Goal: Communication & Community: Answer question/provide support

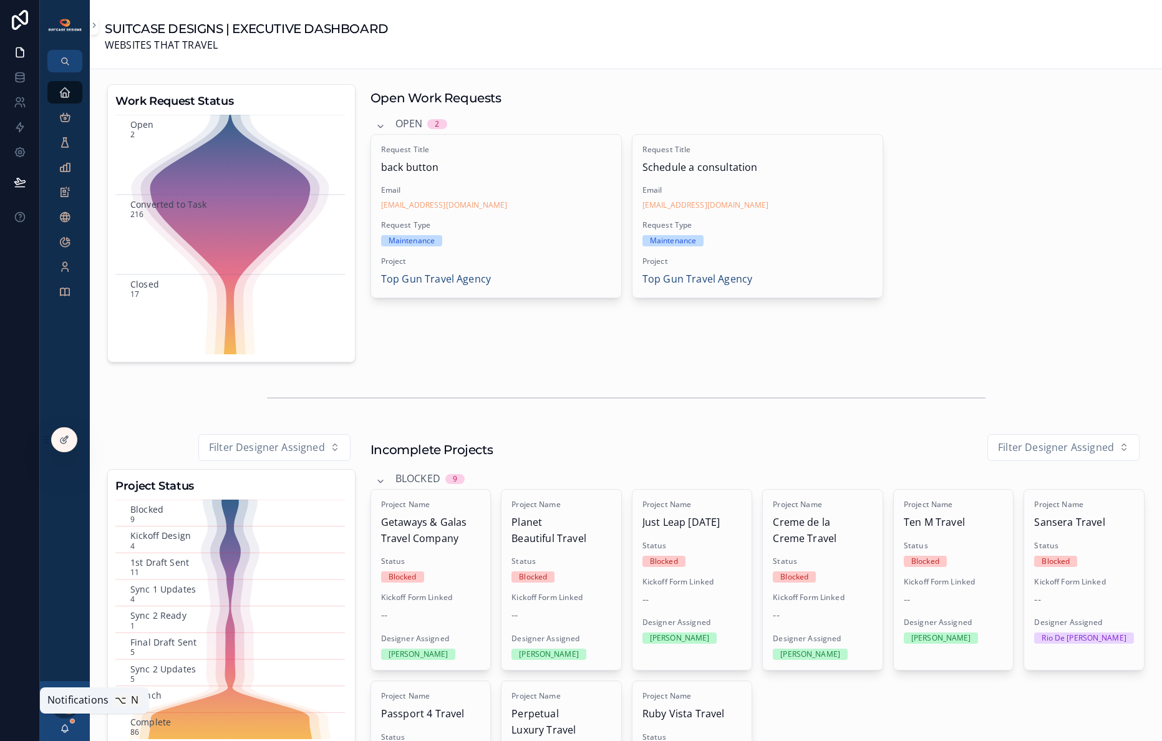
click at [64, 728] on icon "scrollable content" at bounding box center [65, 729] width 10 height 10
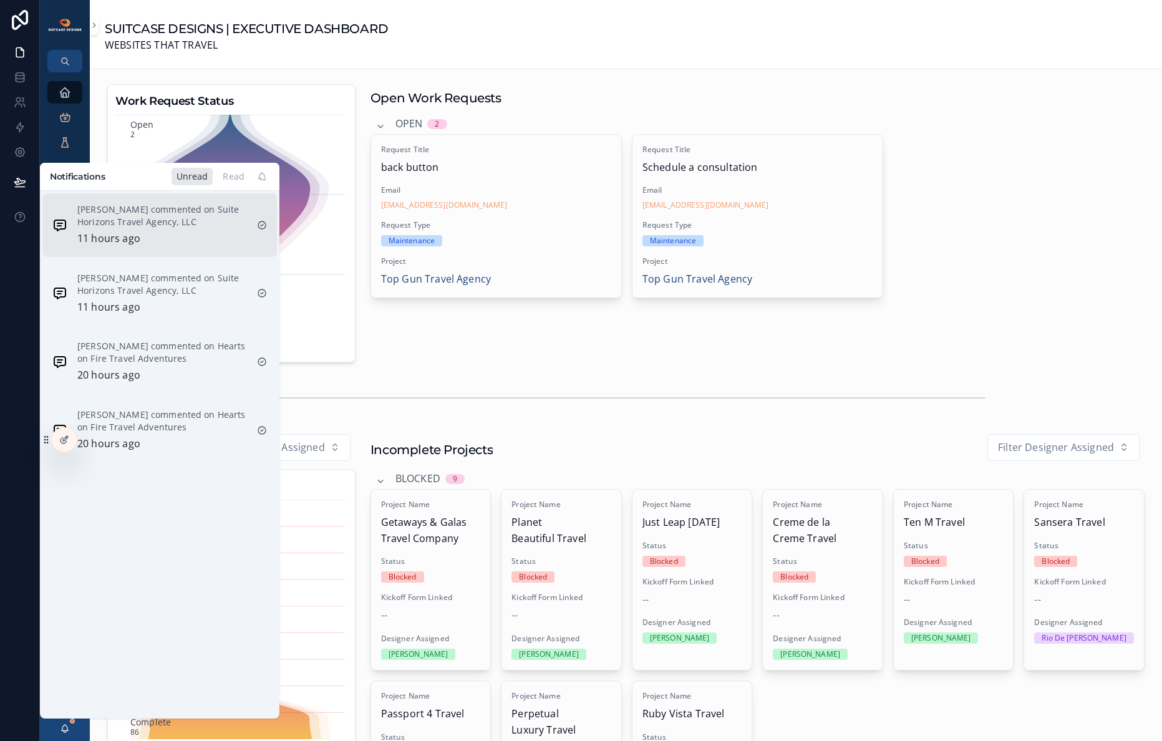
click at [149, 231] on div "[PERSON_NAME] commented on Suite Horizons Travel Agency, LLC 11 hours ago" at bounding box center [162, 225] width 170 height 44
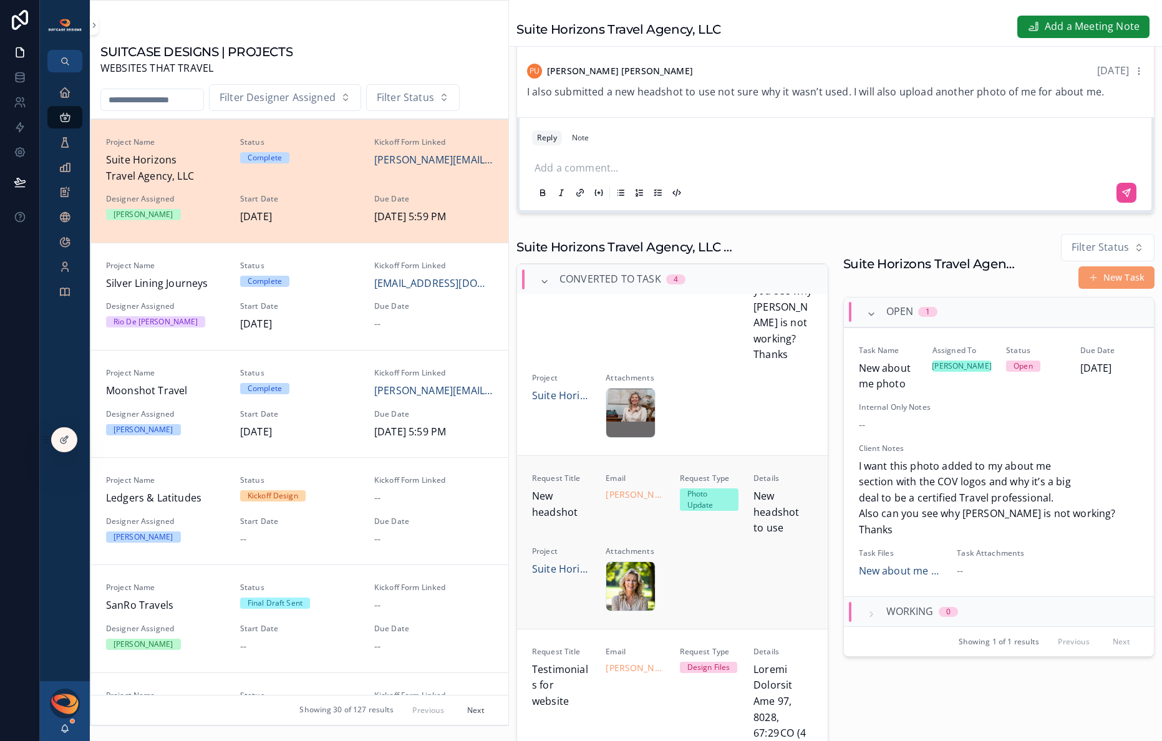
scroll to position [310, 0]
click at [681, 580] on div "Request Title New headshot Email [PERSON_NAME][EMAIL_ADDRESS][DOMAIN_NAME] Requ…" at bounding box center [672, 546] width 281 height 138
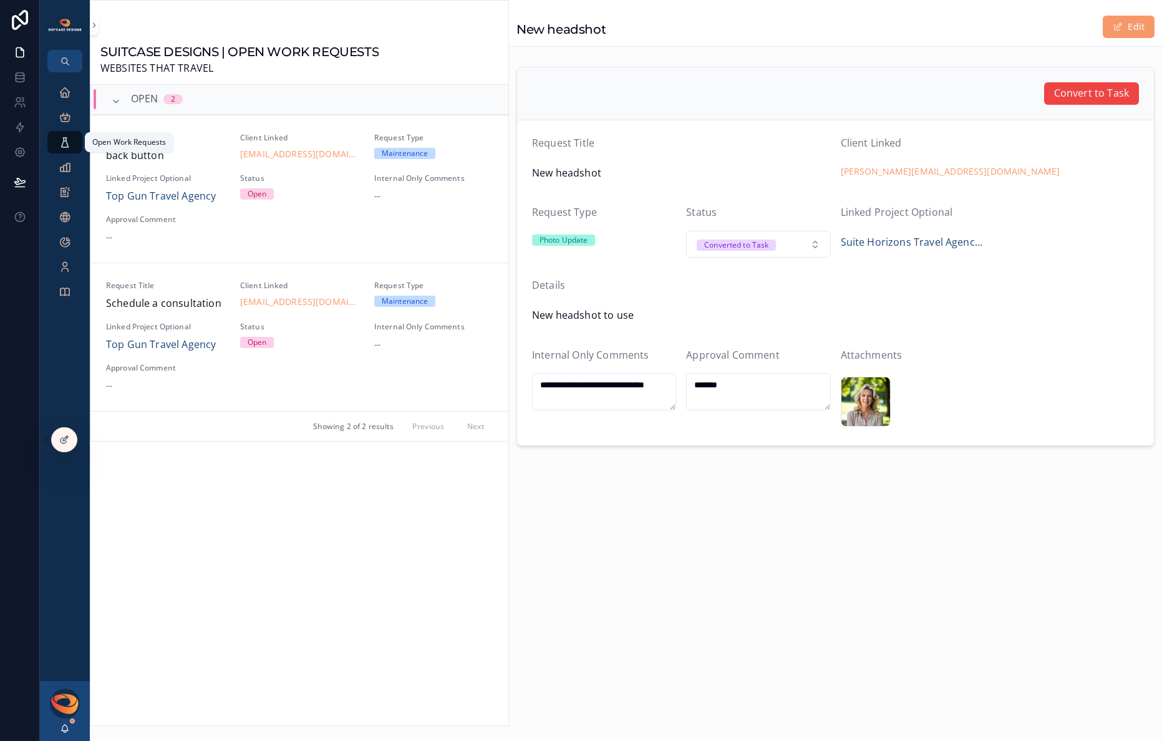
click at [66, 148] on icon "scrollable content" at bounding box center [65, 142] width 12 height 12
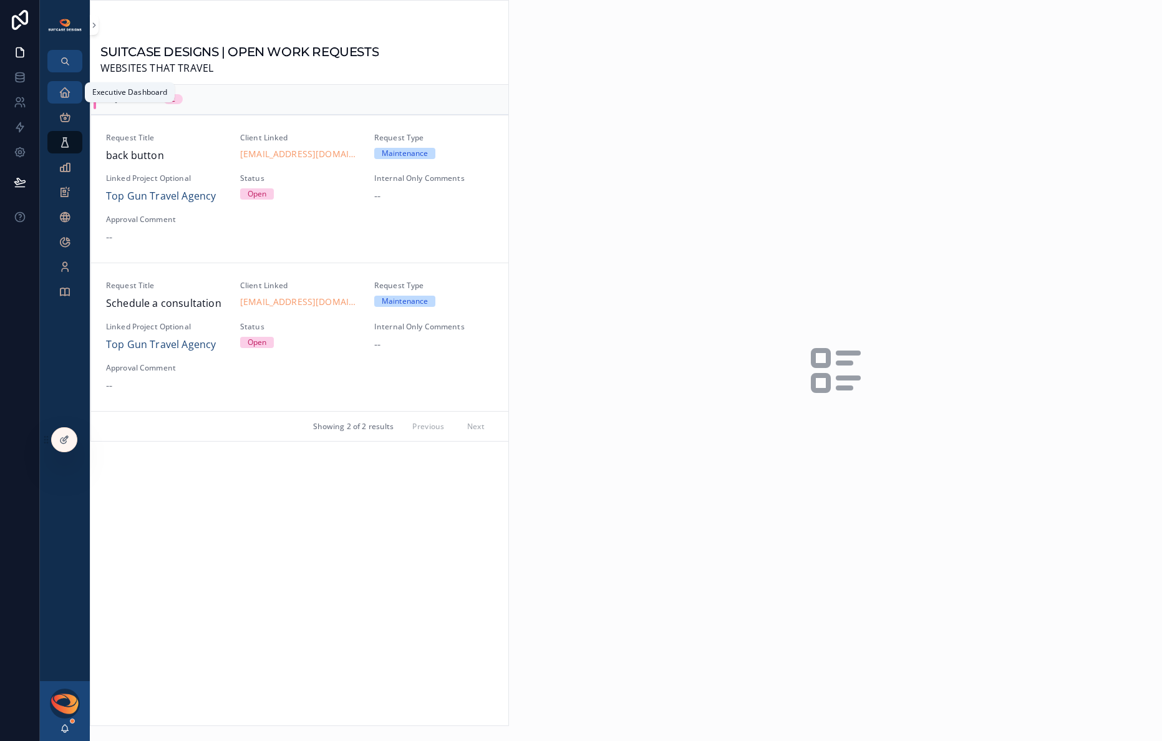
click at [66, 95] on icon "scrollable content" at bounding box center [65, 92] width 12 height 12
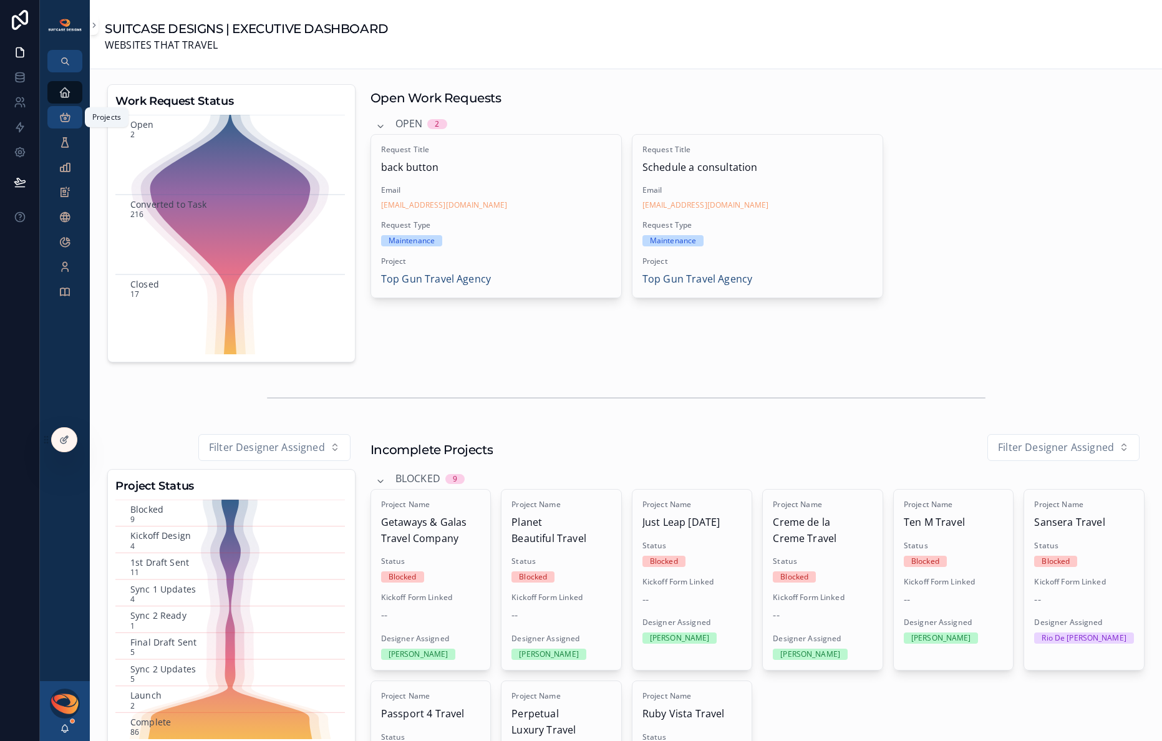
click at [67, 119] on icon "scrollable content" at bounding box center [65, 117] width 12 height 12
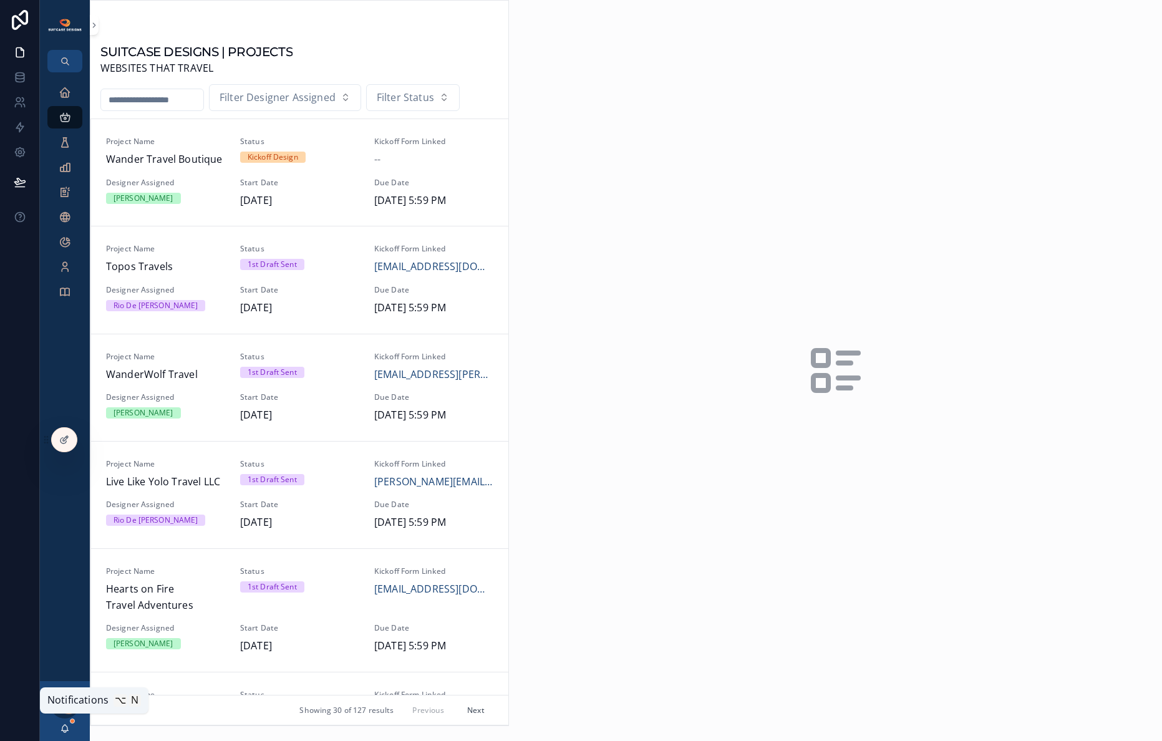
click at [63, 730] on icon "scrollable content" at bounding box center [65, 729] width 10 height 10
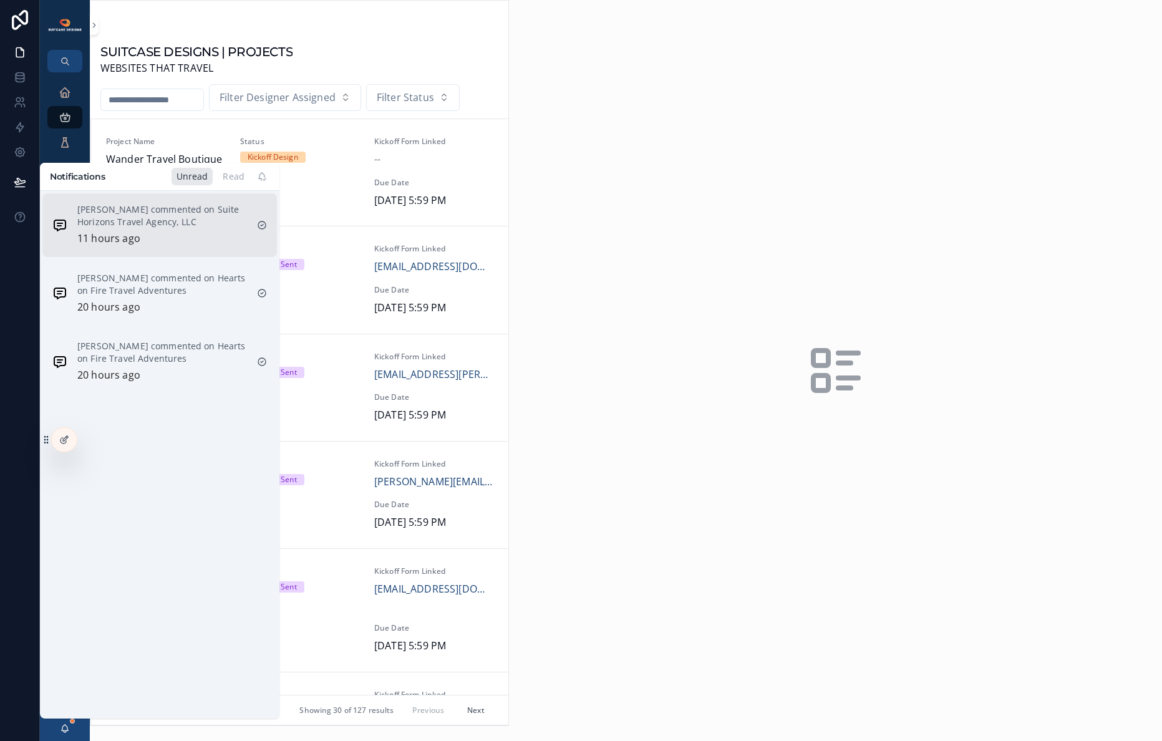
click at [144, 248] on div "[PERSON_NAME] commented on Suite Horizons Travel Agency, LLC 11 hours ago" at bounding box center [149, 225] width 205 height 54
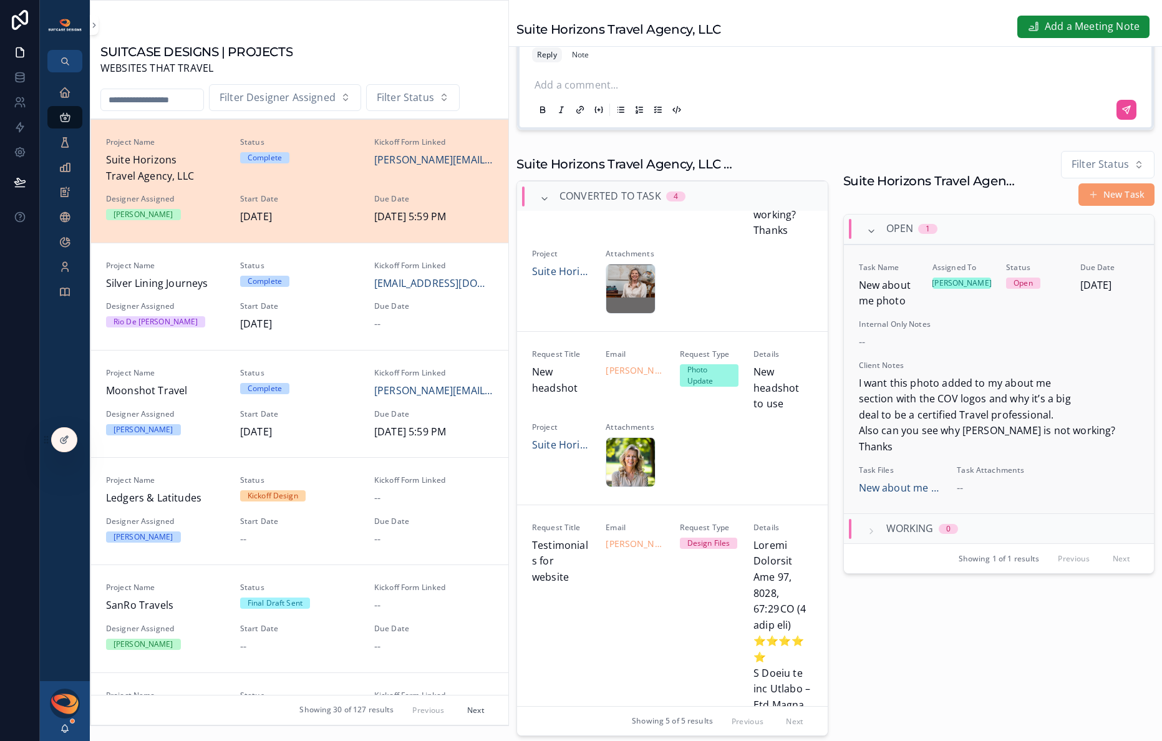
scroll to position [648, 0]
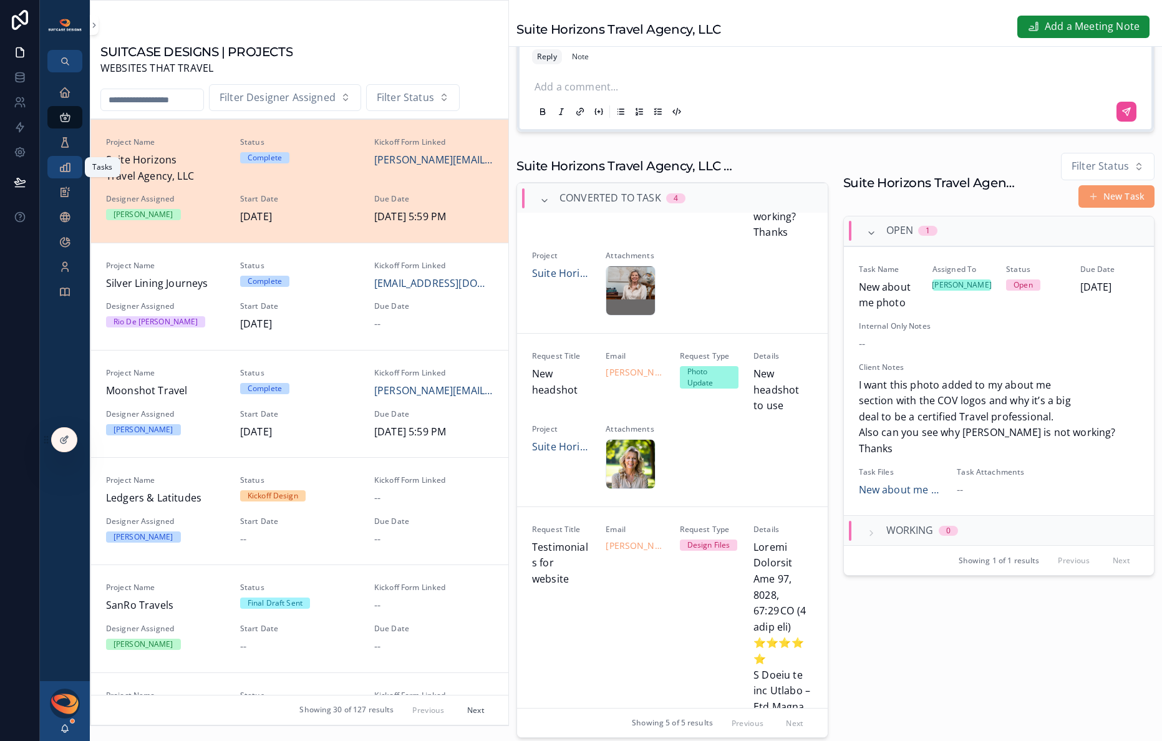
click at [60, 168] on icon "scrollable content" at bounding box center [65, 167] width 12 height 12
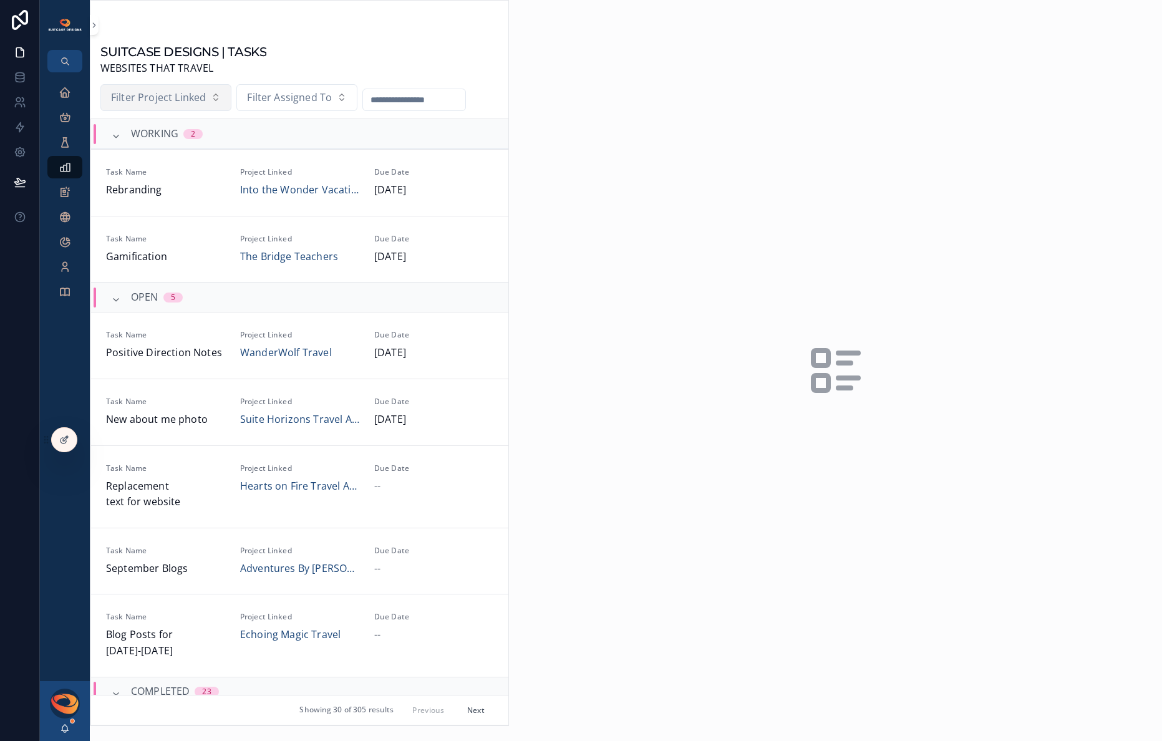
click at [197, 102] on span "Filter Project Linked" at bounding box center [158, 98] width 95 height 16
type input "*****"
click at [190, 155] on span "Suite Horizons Travel Agency, LLC" at bounding box center [158, 152] width 125 height 16
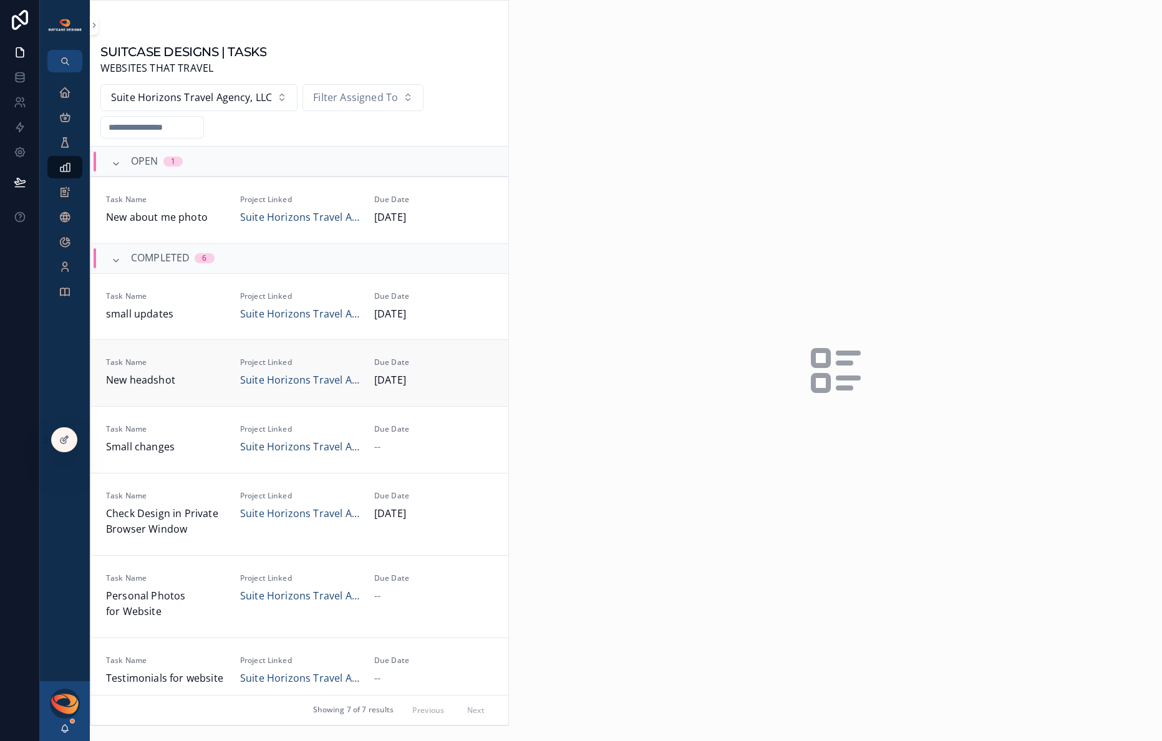
click at [200, 369] on div "Task Name New headshot" at bounding box center [165, 373] width 119 height 31
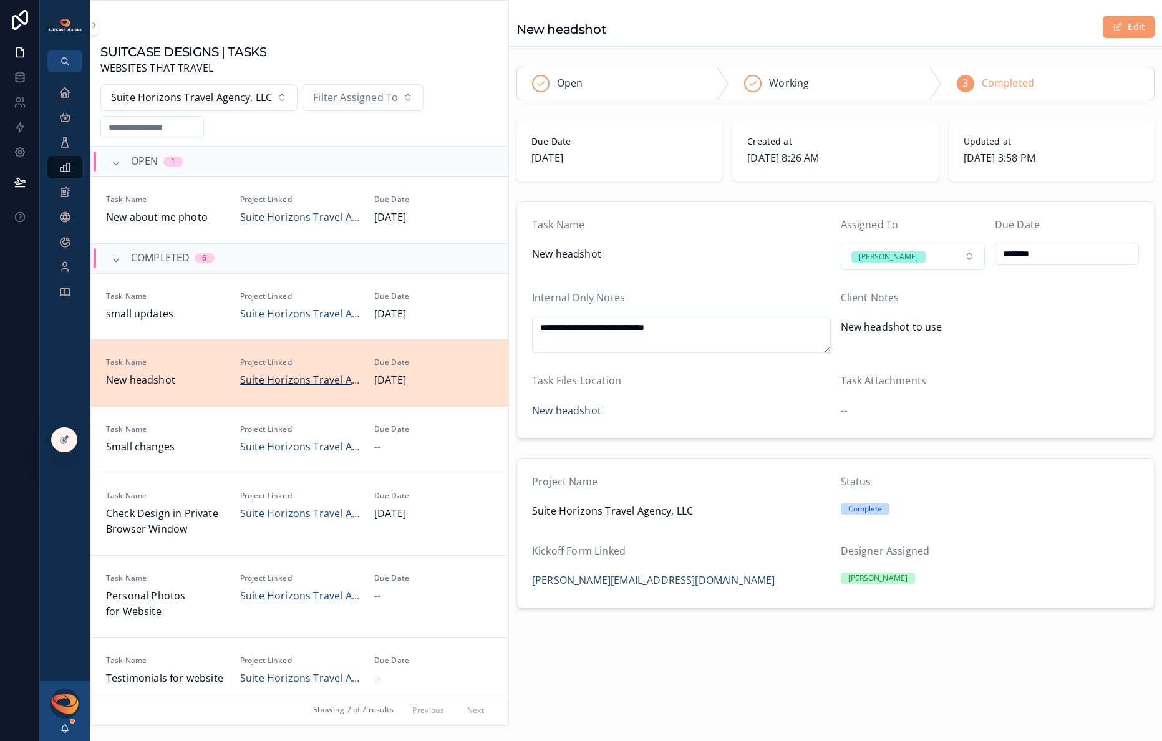
click at [286, 378] on span "Suite Horizons Travel Agency, LLC" at bounding box center [299, 381] width 119 height 16
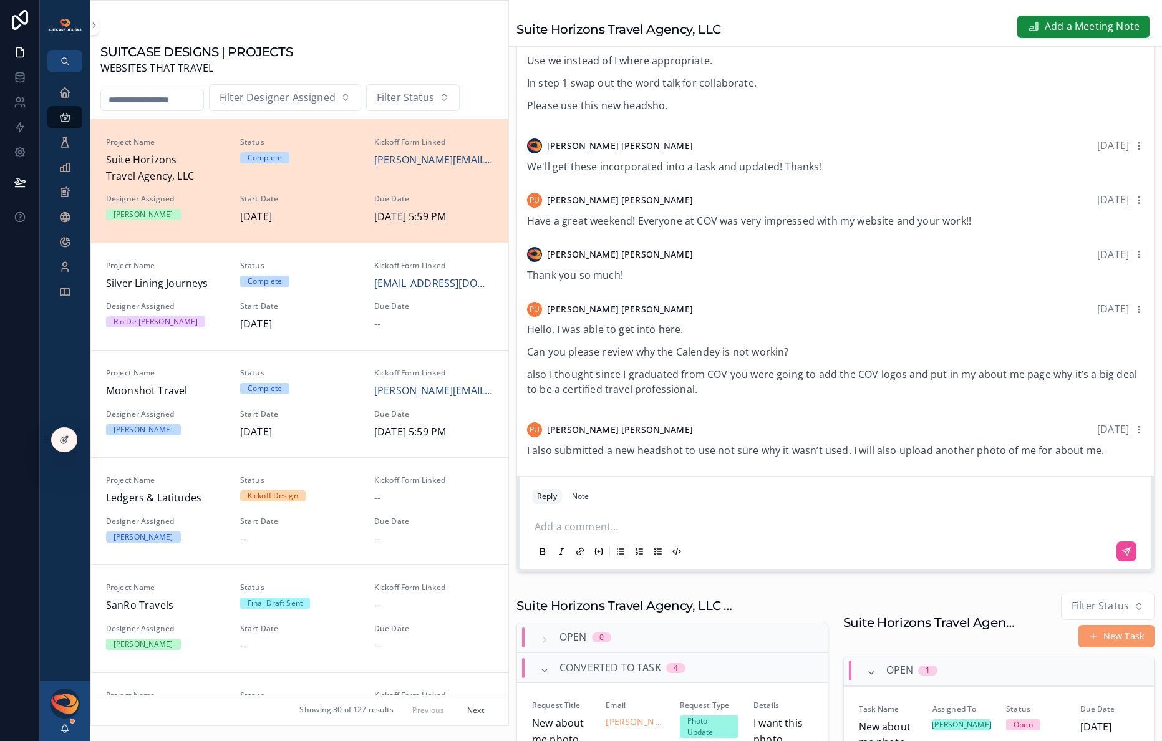
scroll to position [208, 0]
click at [621, 532] on p "scrollable content" at bounding box center [838, 525] width 607 height 12
click at [619, 532] on p "scrollable content" at bounding box center [838, 525] width 607 height 12
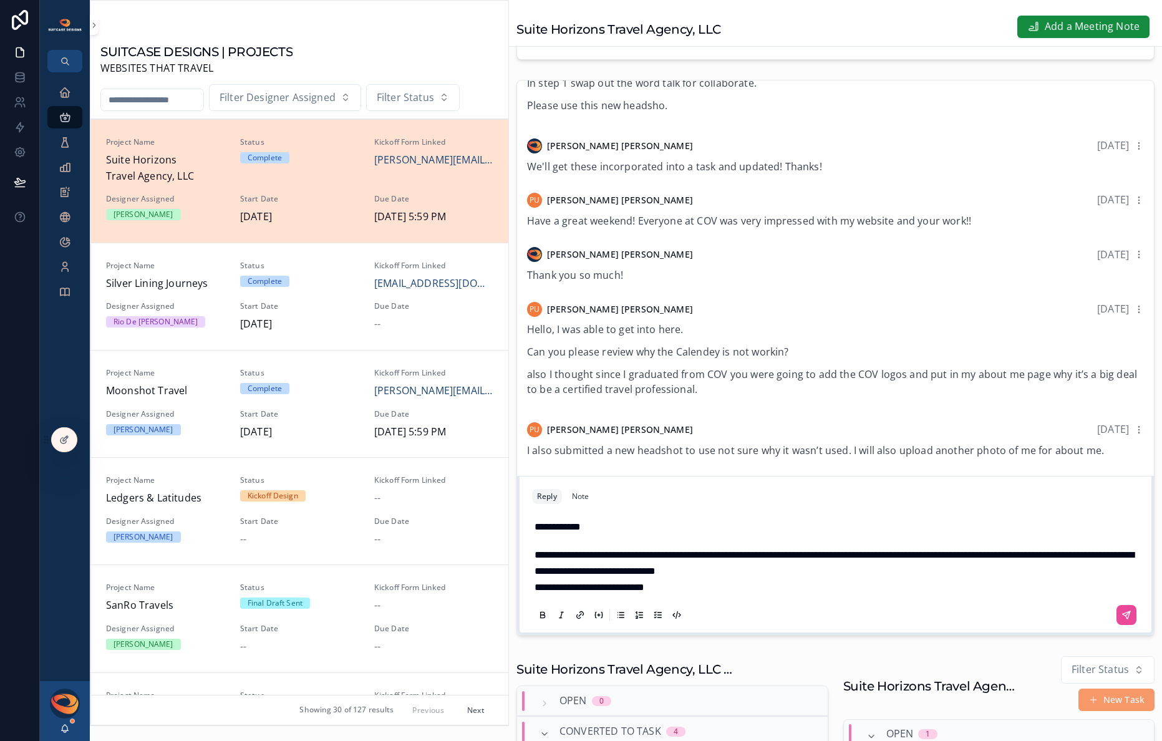
scroll to position [1205, 0]
click at [719, 596] on p "**********" at bounding box center [838, 588] width 607 height 16
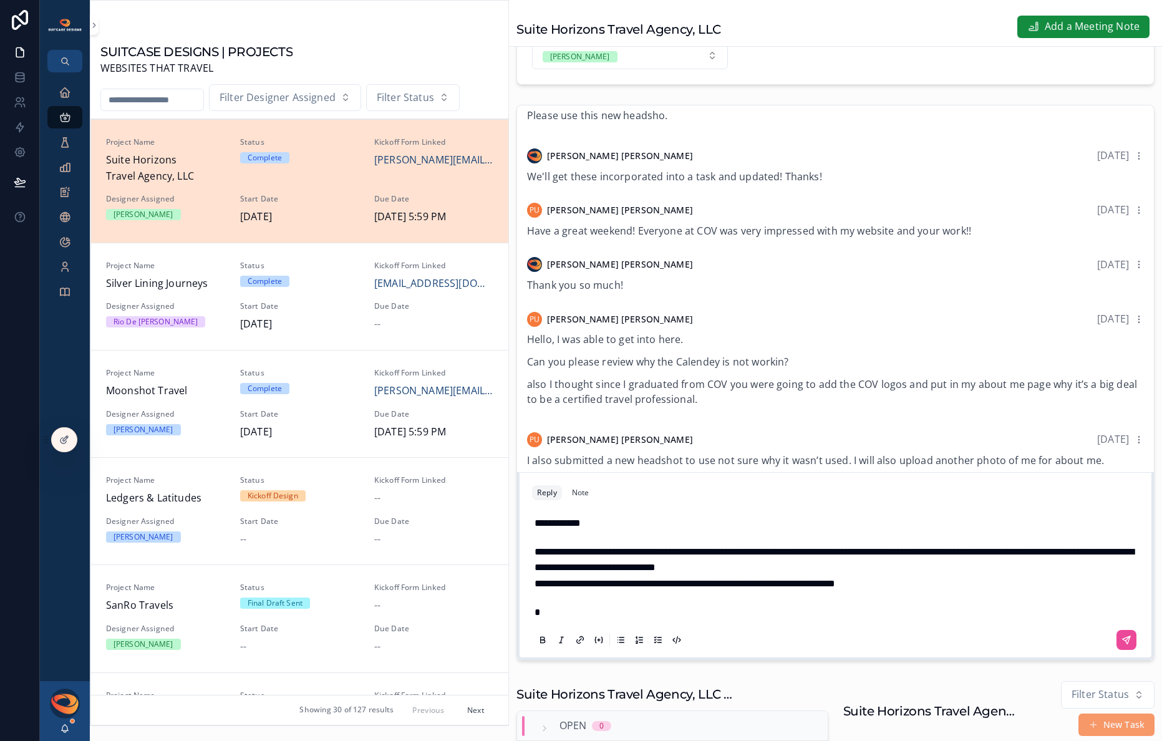
scroll to position [116, 0]
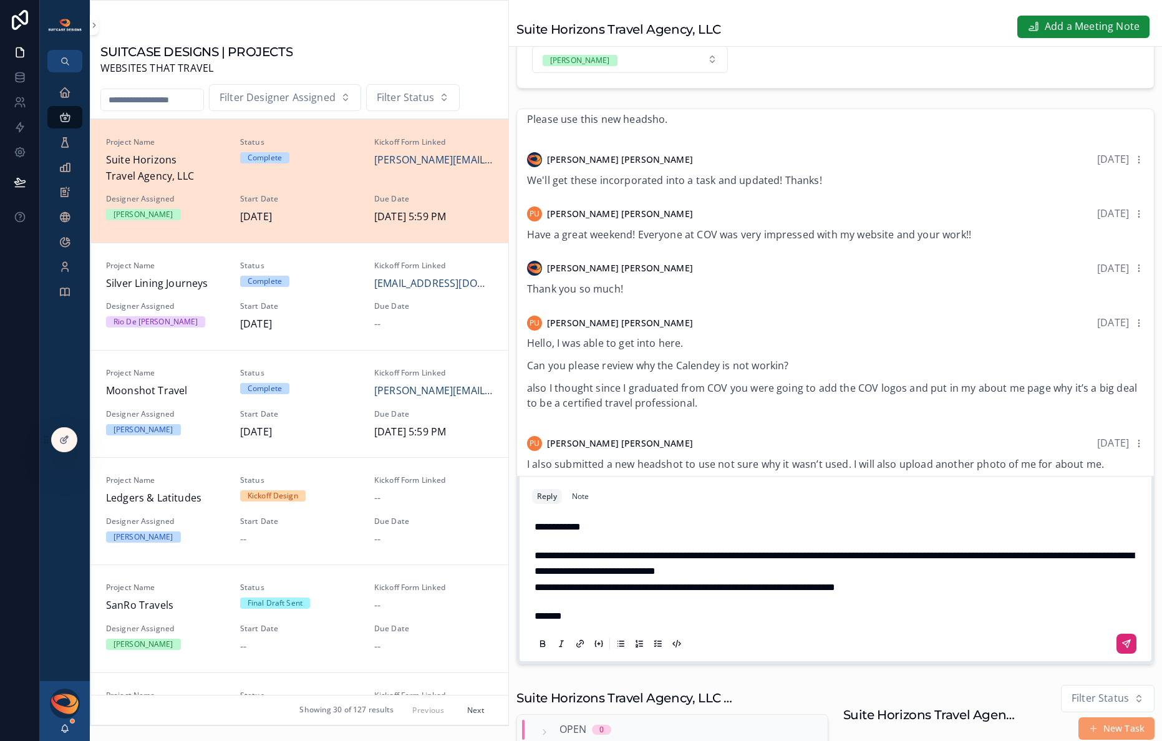
click at [1122, 649] on icon "scrollable content" at bounding box center [1127, 644] width 10 height 10
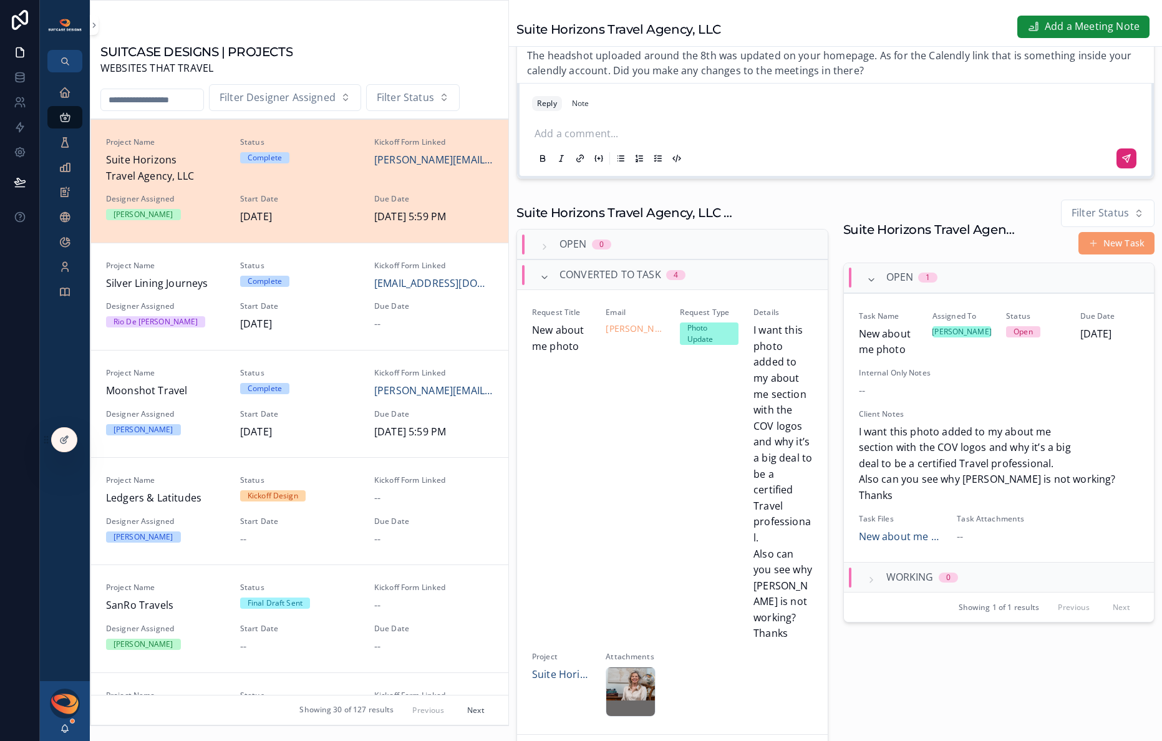
scroll to position [710, 0]
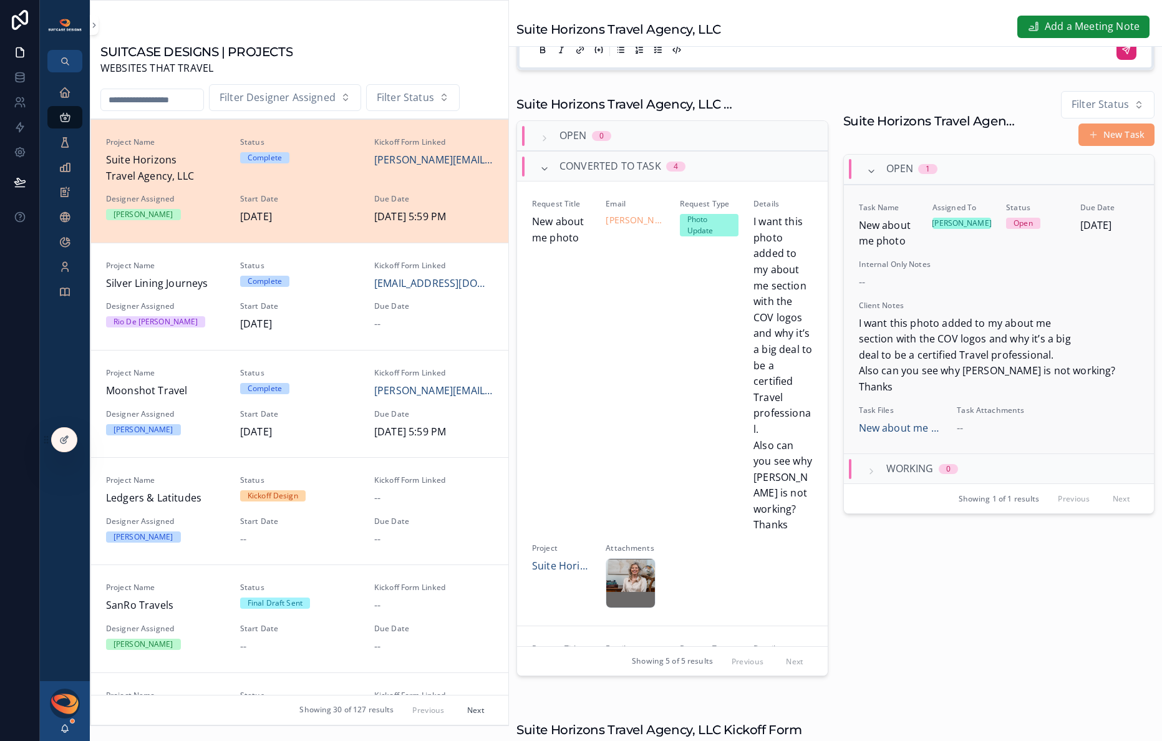
click at [1011, 339] on span "I want this photo added to my about me section with the COV logos and why it’s …" at bounding box center [999, 356] width 281 height 80
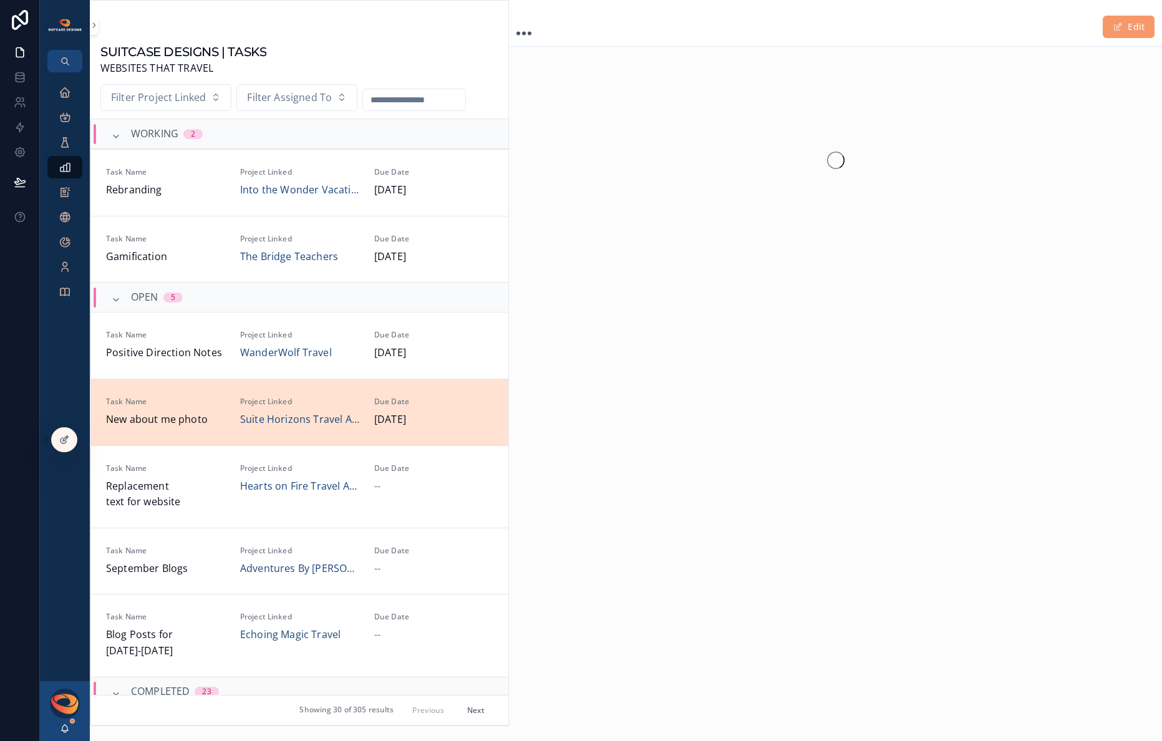
scroll to position [260, 0]
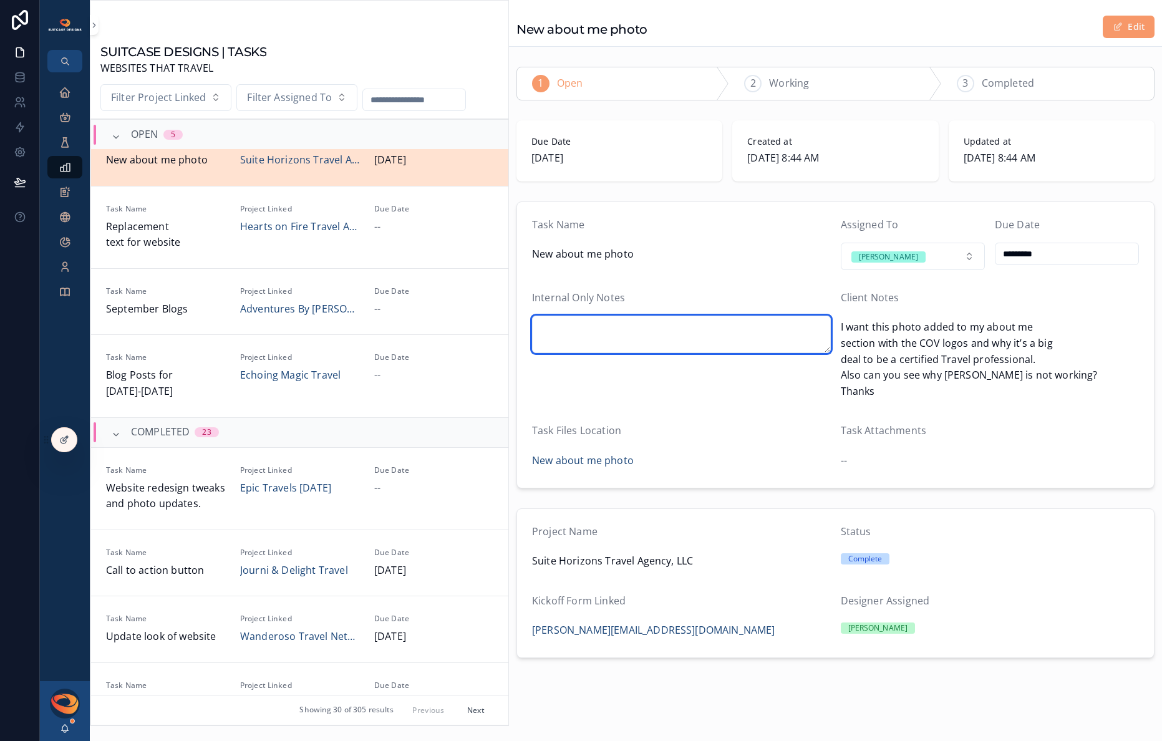
click at [646, 335] on textarea "scrollable content" at bounding box center [681, 334] width 299 height 37
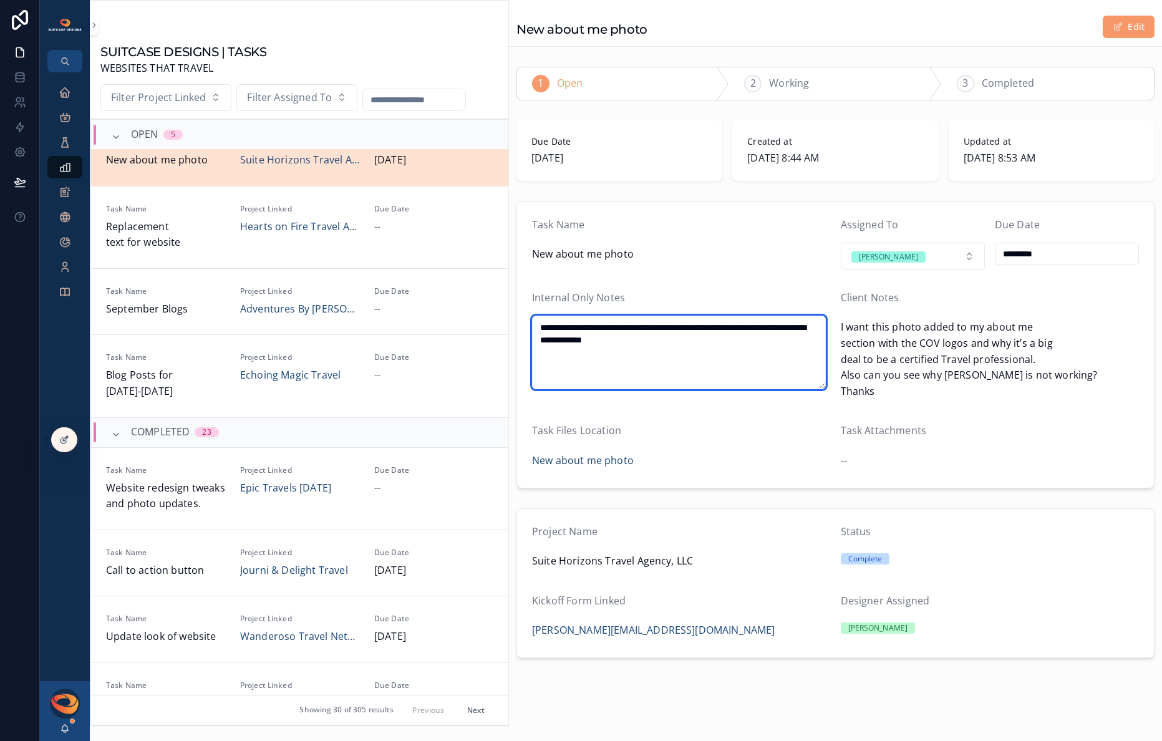
click at [545, 343] on textarea "**********" at bounding box center [679, 353] width 294 height 74
type textarea "**********"
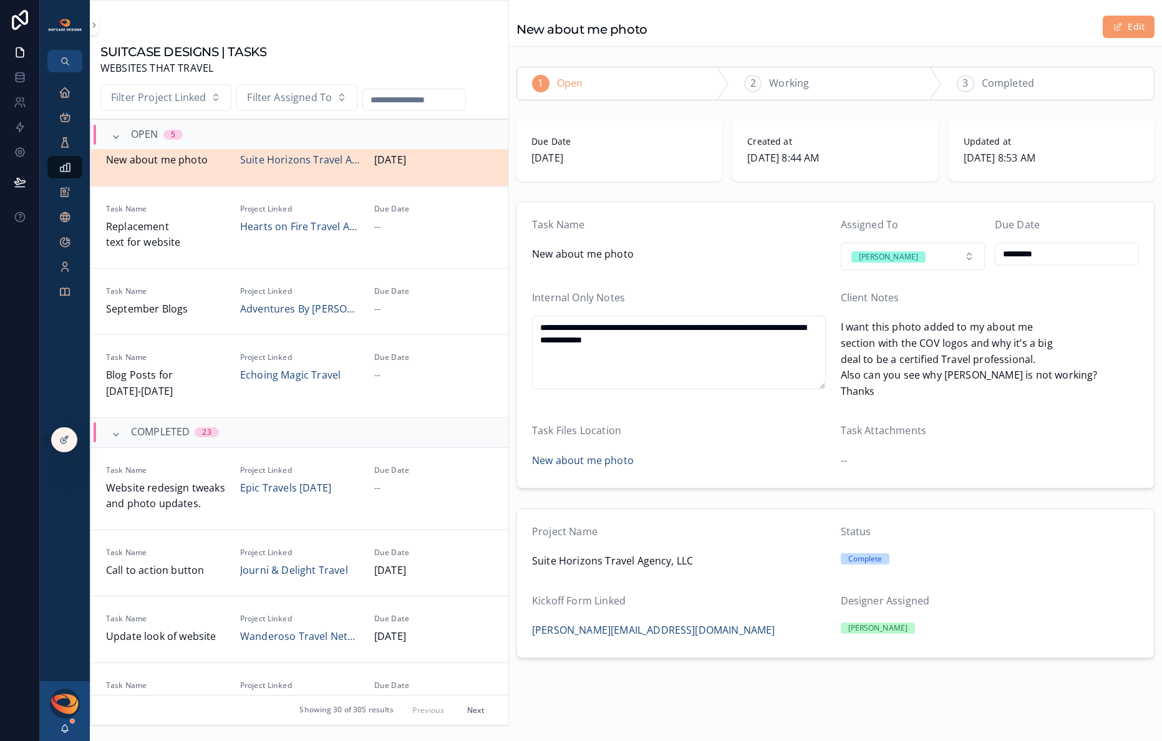
click at [680, 427] on div "Task Files Location" at bounding box center [681, 433] width 299 height 21
click at [67, 99] on div "Executive Dashboard" at bounding box center [65, 92] width 20 height 20
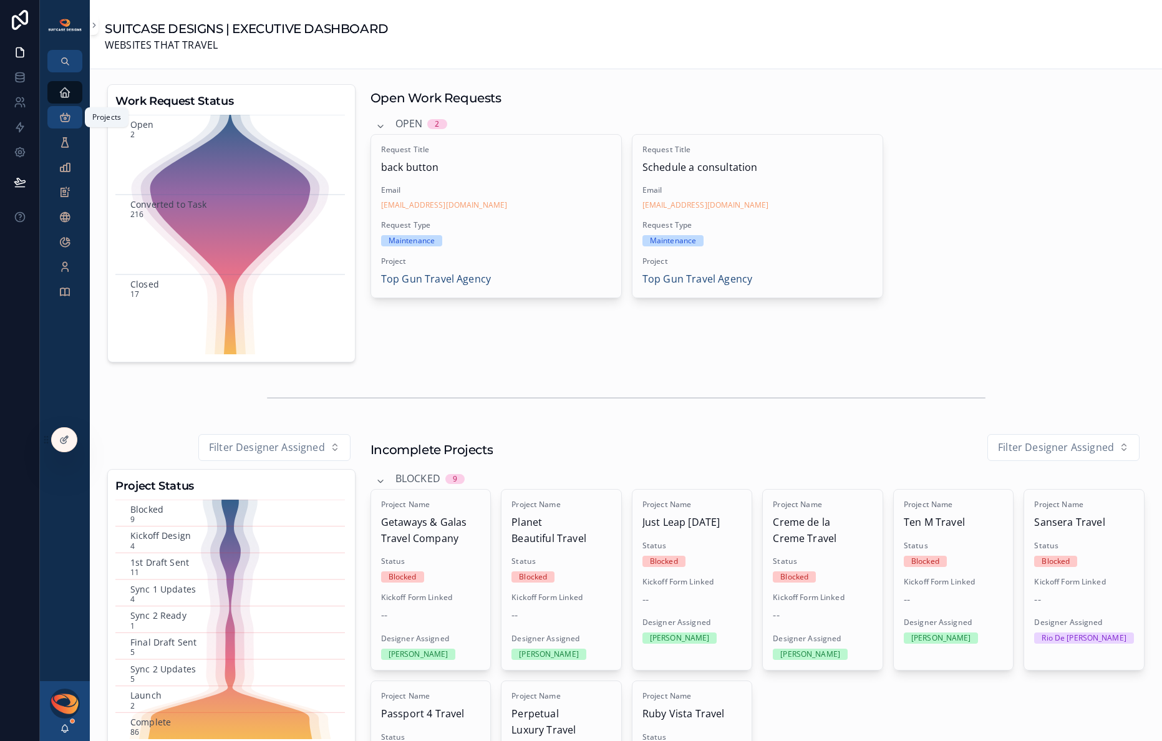
click at [66, 120] on icon "scrollable content" at bounding box center [65, 117] width 12 height 12
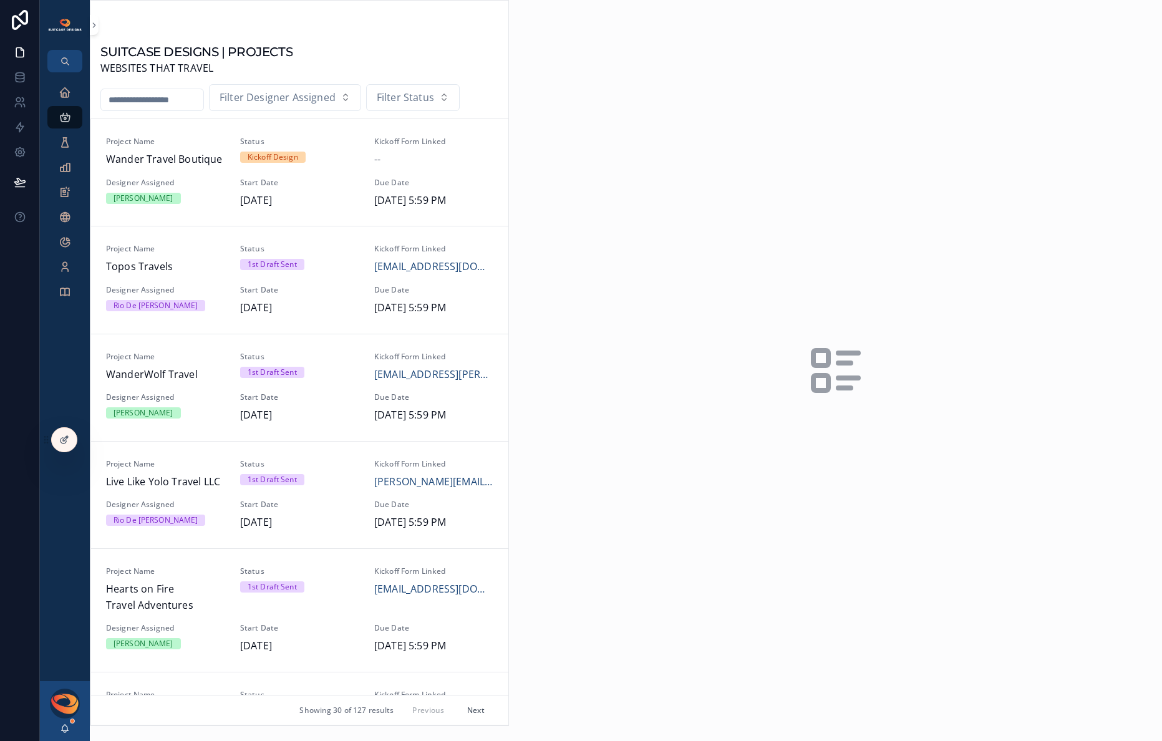
click at [146, 95] on input "scrollable content" at bounding box center [152, 99] width 102 height 17
click at [72, 170] on div "Tasks" at bounding box center [65, 167] width 20 height 20
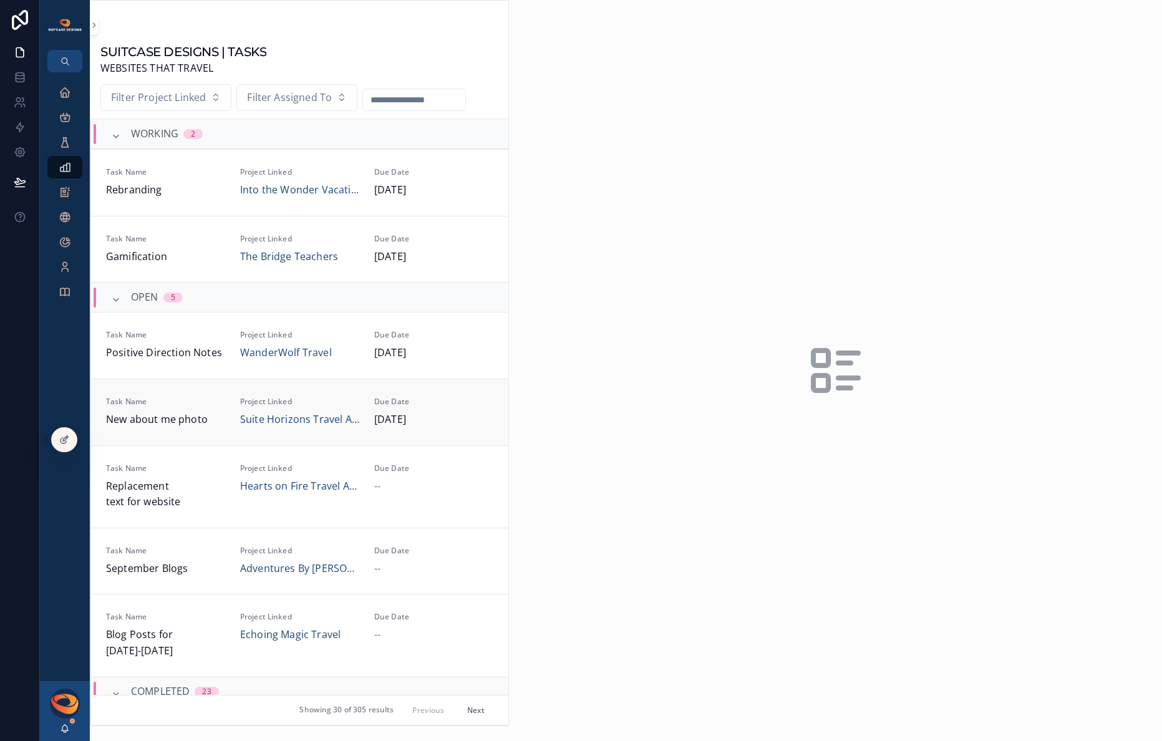
click at [215, 410] on div "Task Name New about me photo" at bounding box center [165, 412] width 119 height 31
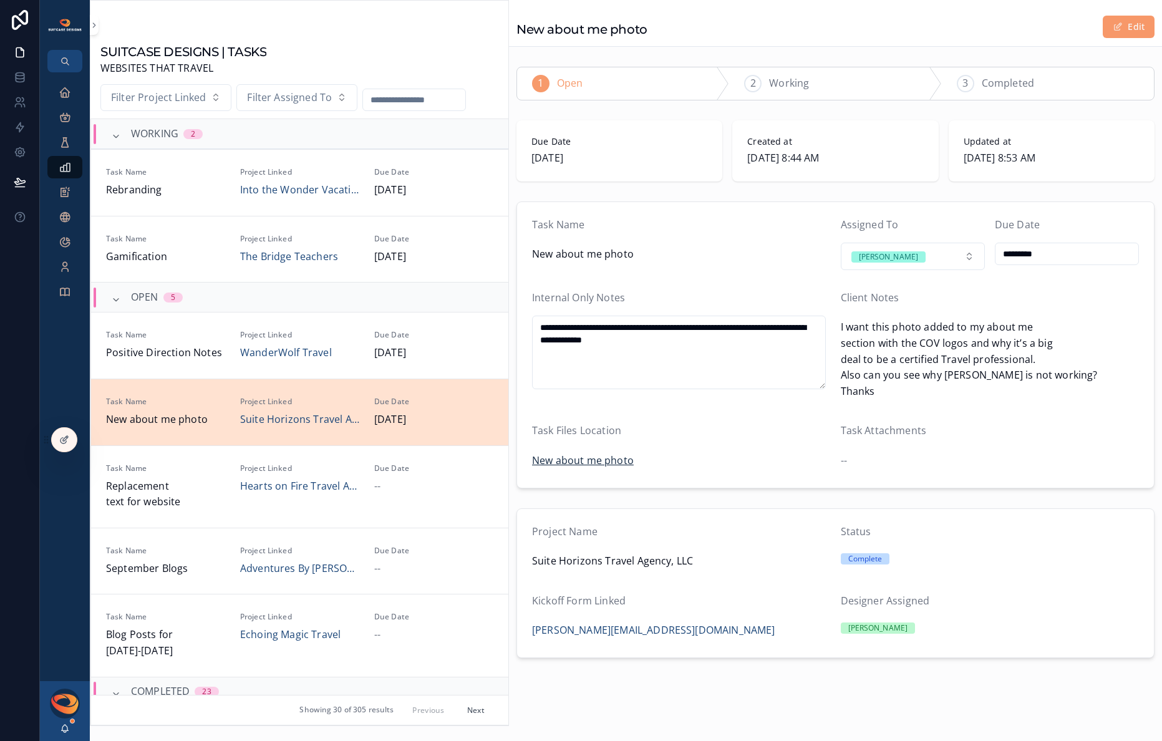
click at [595, 460] on span "New about me photo" at bounding box center [583, 461] width 102 height 16
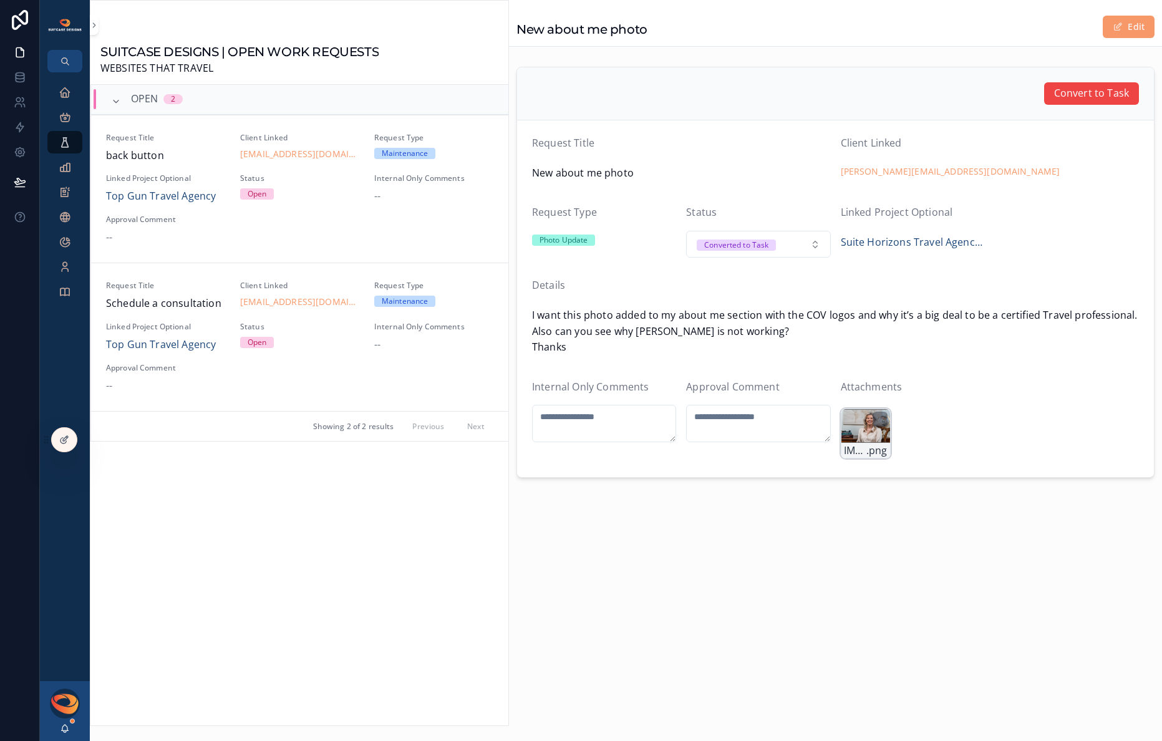
click at [865, 431] on div "IMG_1135 .png" at bounding box center [866, 434] width 50 height 50
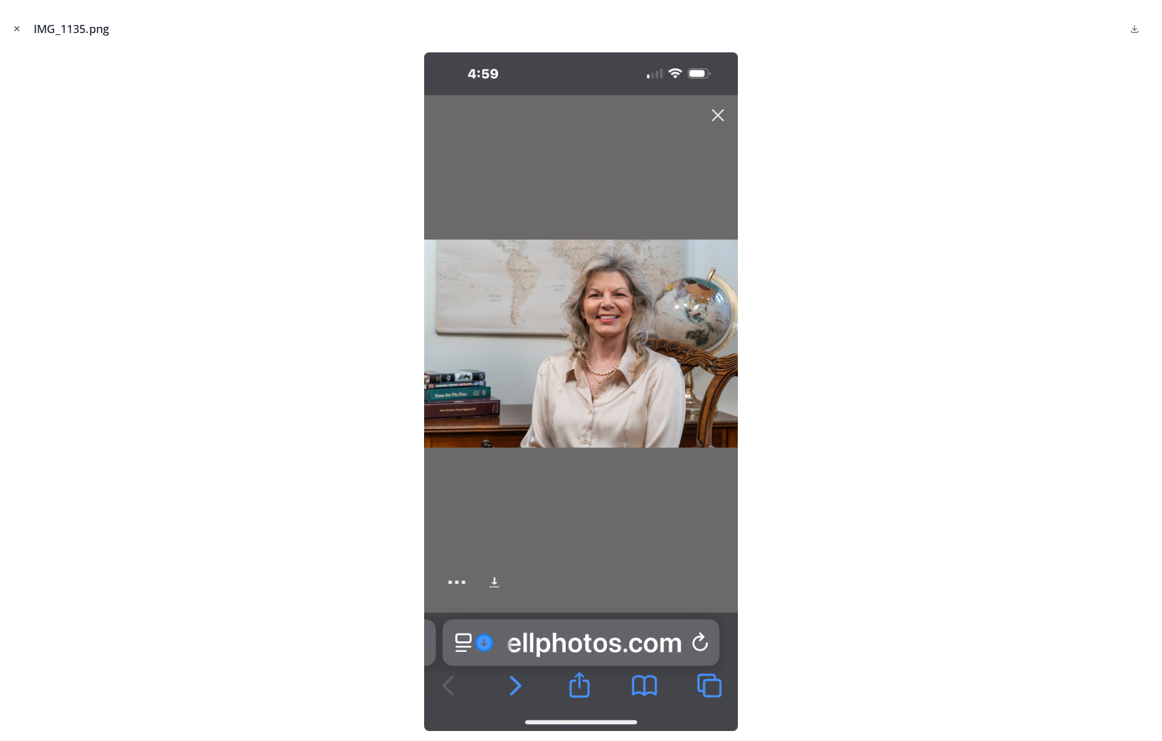
click at [16, 27] on icon "Close modal" at bounding box center [17, 29] width 4 height 4
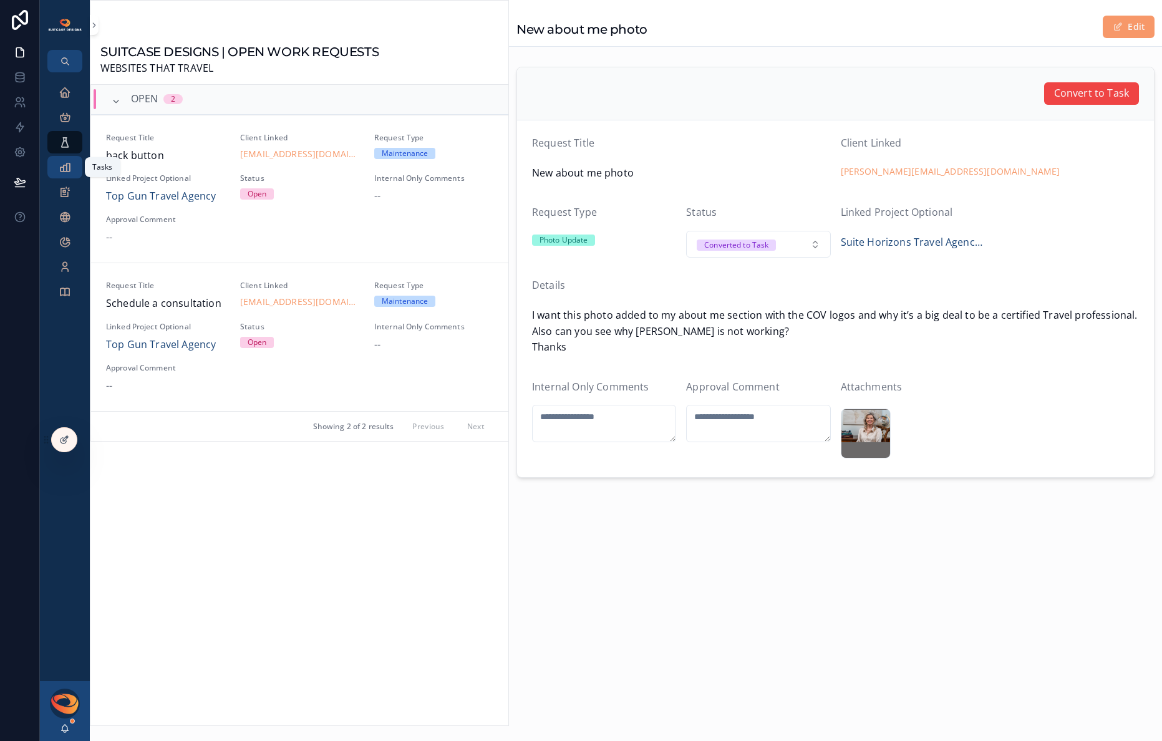
click at [57, 169] on div "Tasks" at bounding box center [65, 167] width 20 height 20
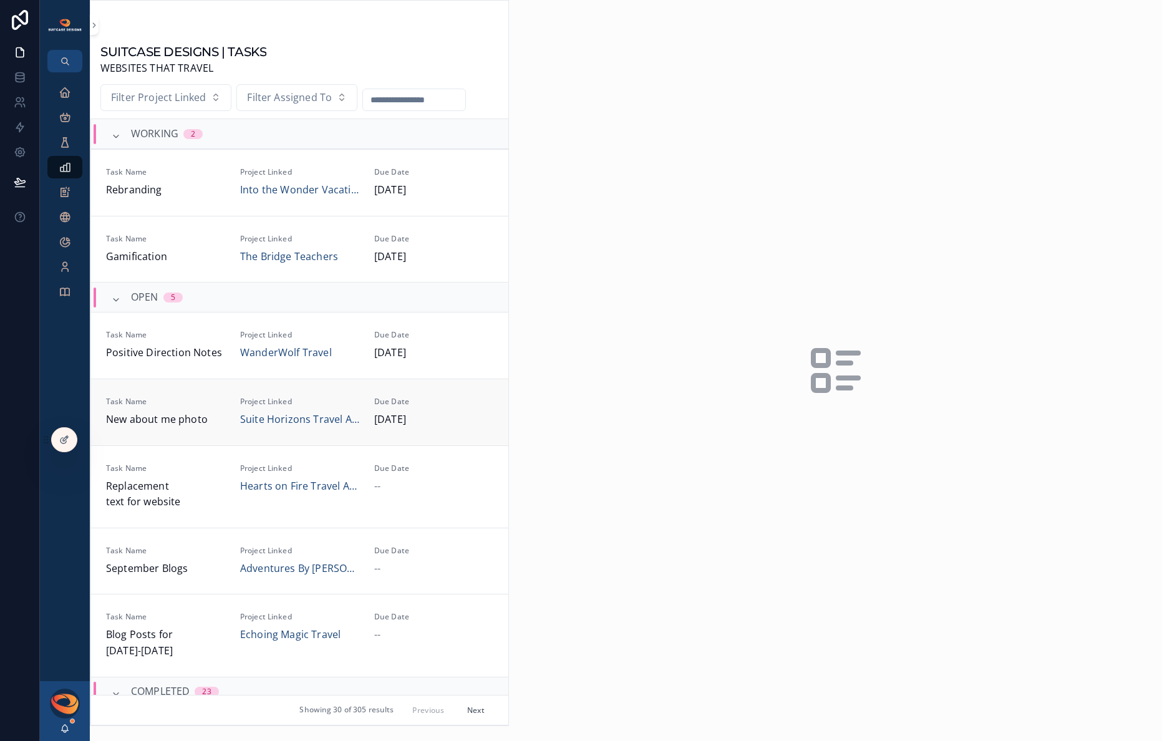
click at [184, 403] on span "Task Name" at bounding box center [165, 402] width 119 height 10
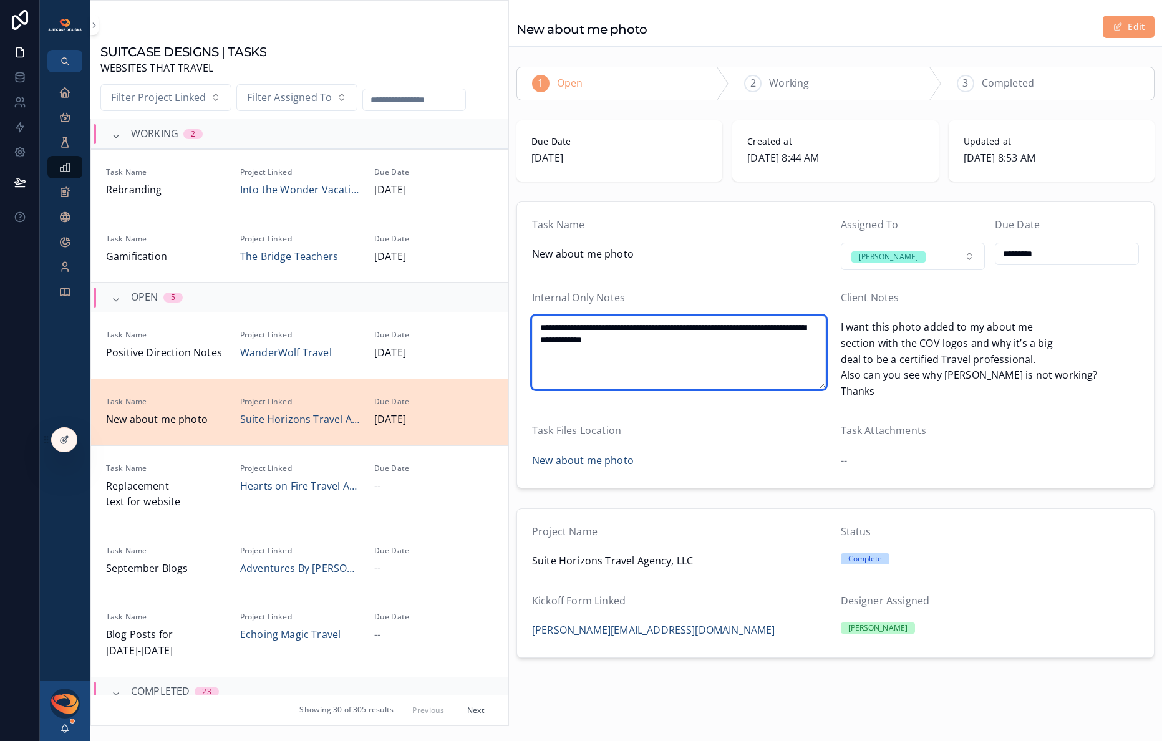
click at [695, 358] on textarea "**********" at bounding box center [679, 353] width 294 height 74
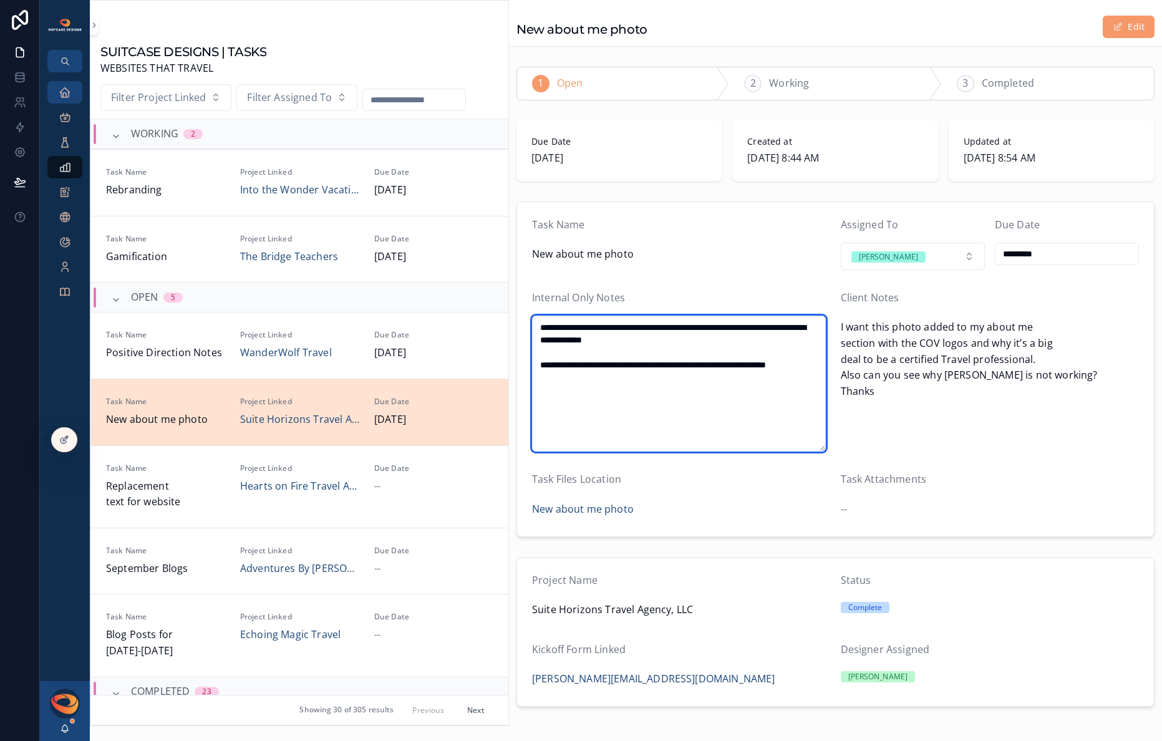
type textarea "**********"
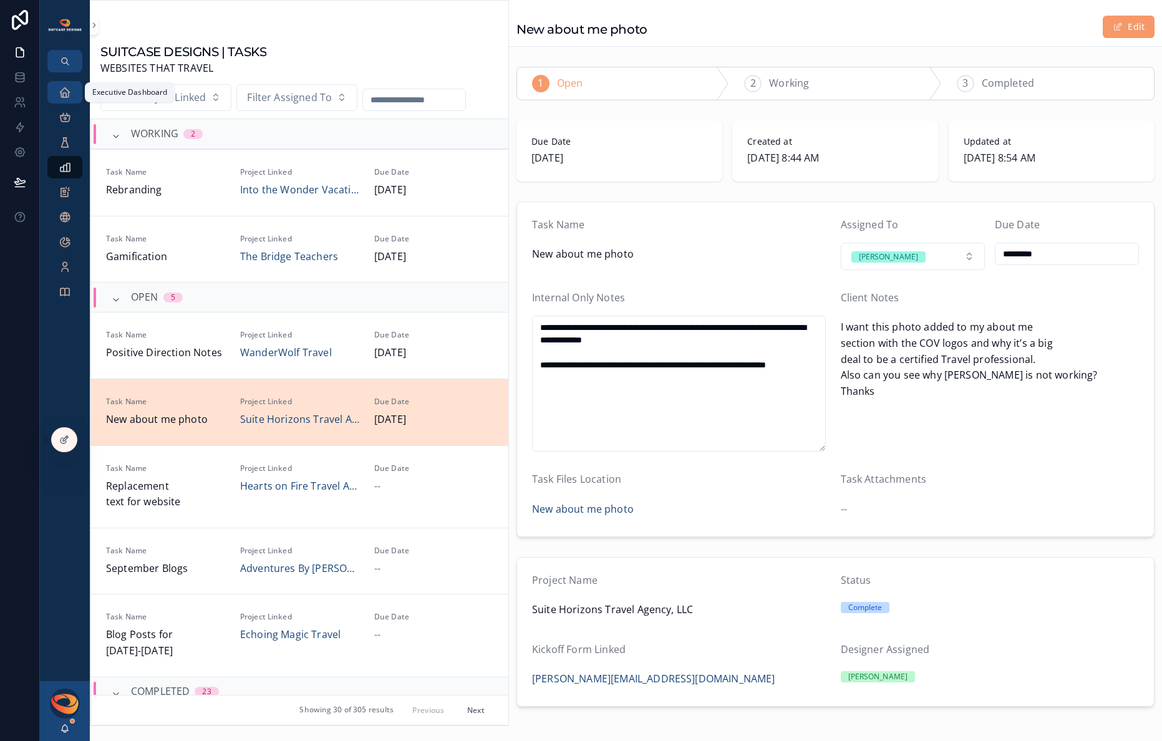
click at [67, 90] on icon "scrollable content" at bounding box center [65, 92] width 12 height 12
